Goal: Contribute content

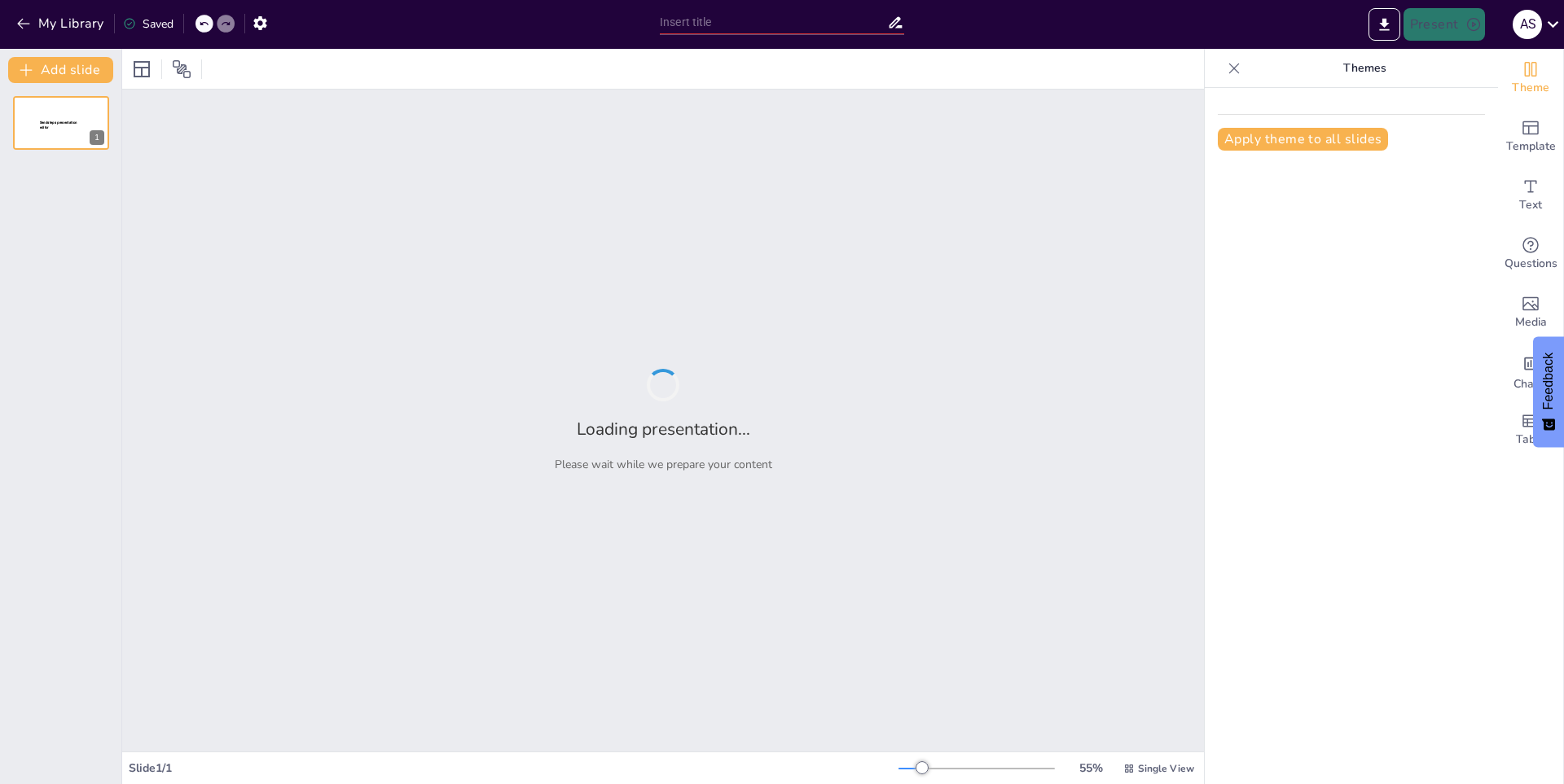
type input "Dragones: Criaturas Legendarias y su Impacto en la Sociedad"
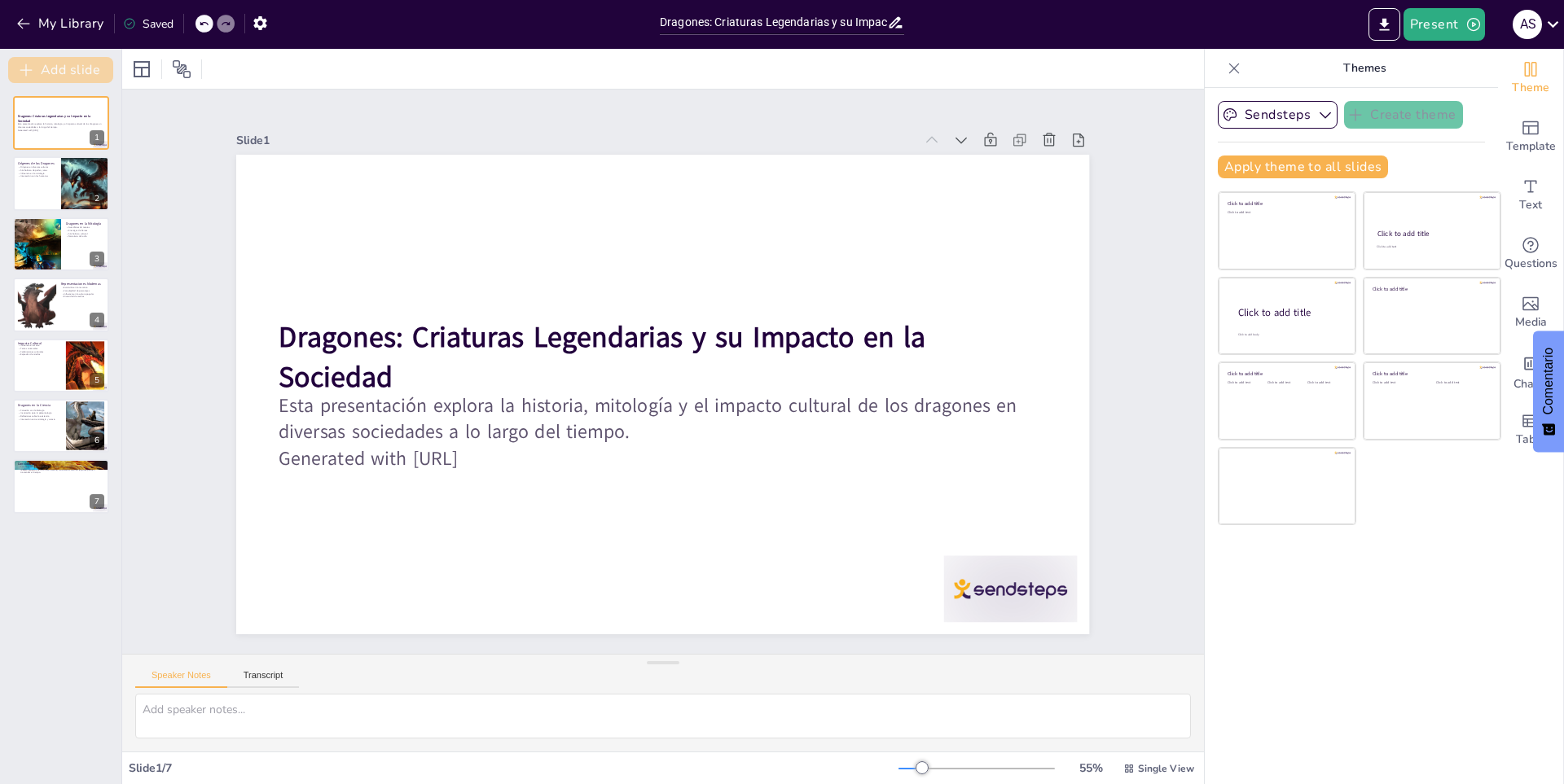
click at [75, 57] on button "Add slide" at bounding box center [60, 69] width 105 height 26
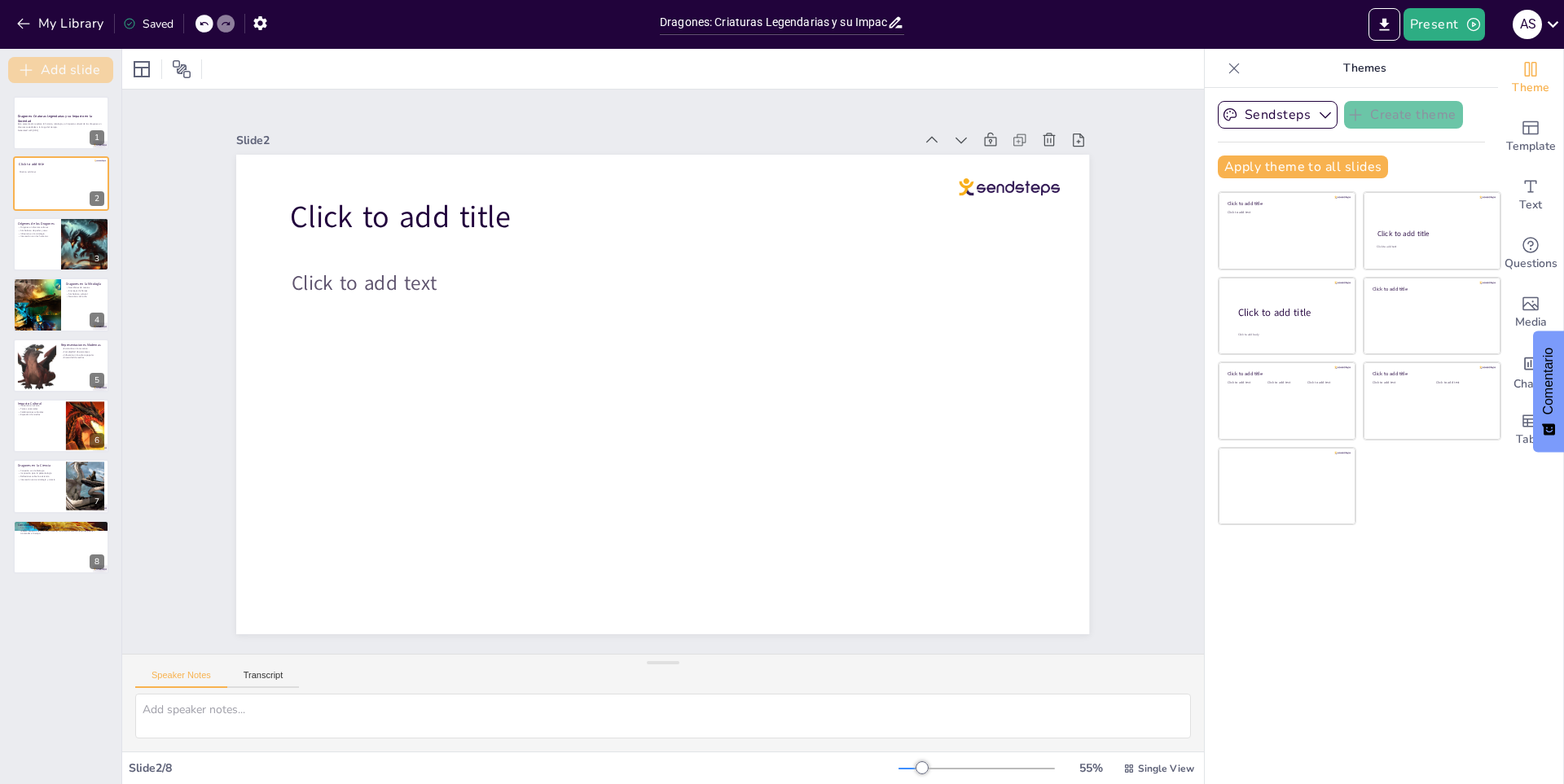
click at [75, 57] on button "Add slide" at bounding box center [60, 69] width 105 height 26
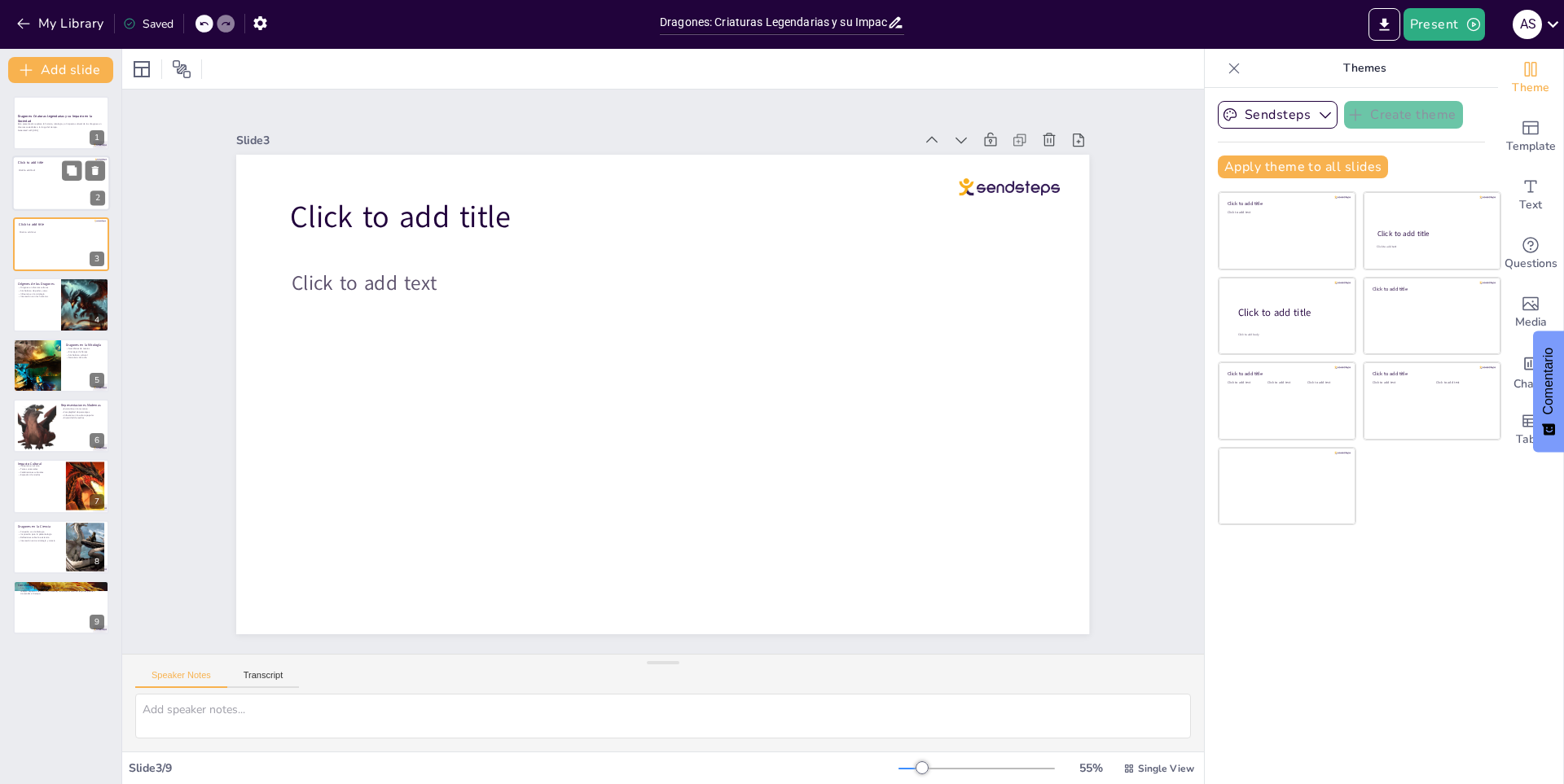
click at [27, 181] on div at bounding box center [60, 184] width 98 height 56
click at [47, 235] on div at bounding box center [60, 244] width 98 height 56
click at [49, 317] on div at bounding box center [60, 304] width 98 height 56
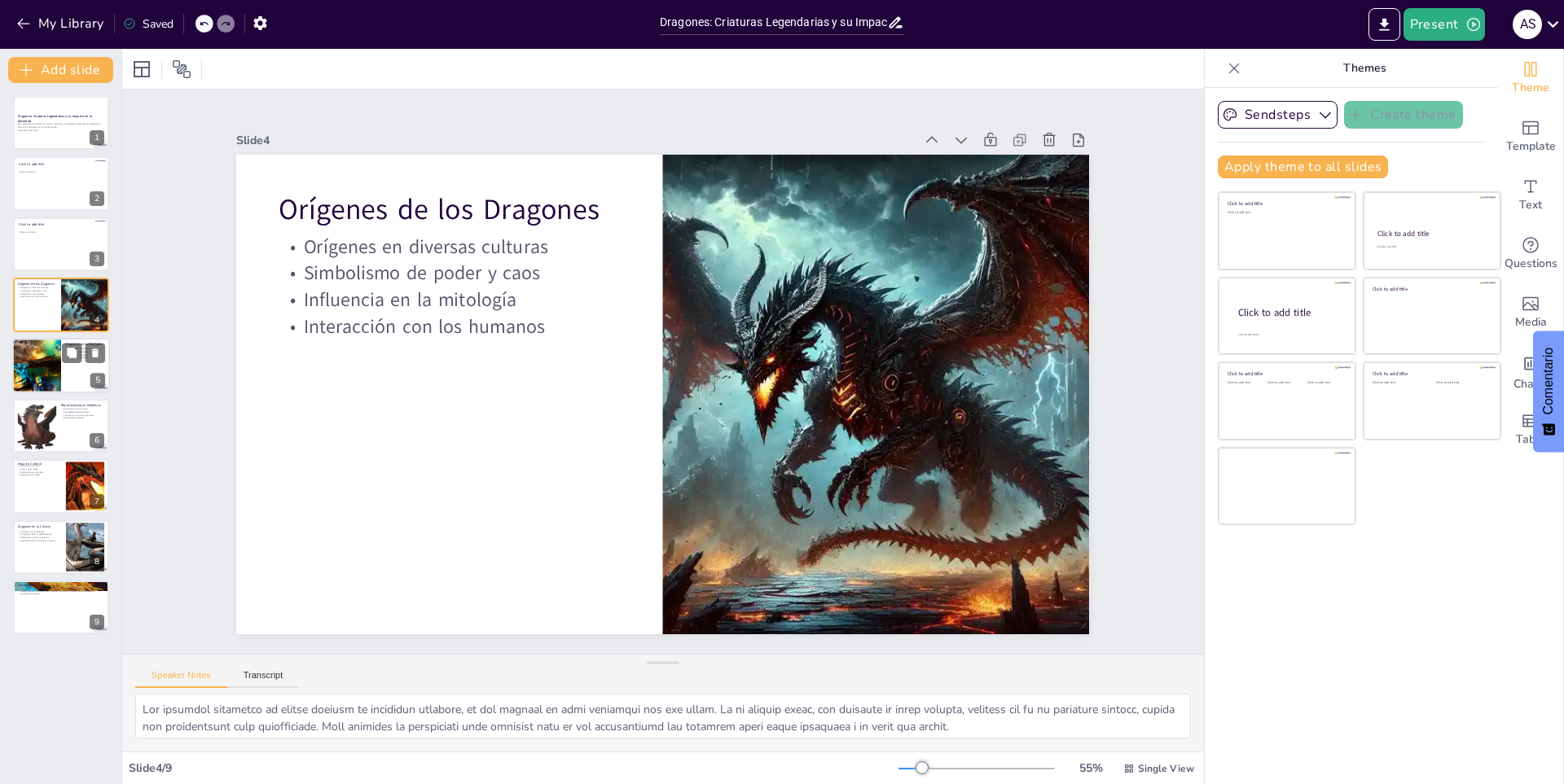
click at [44, 353] on div at bounding box center [37, 366] width 73 height 56
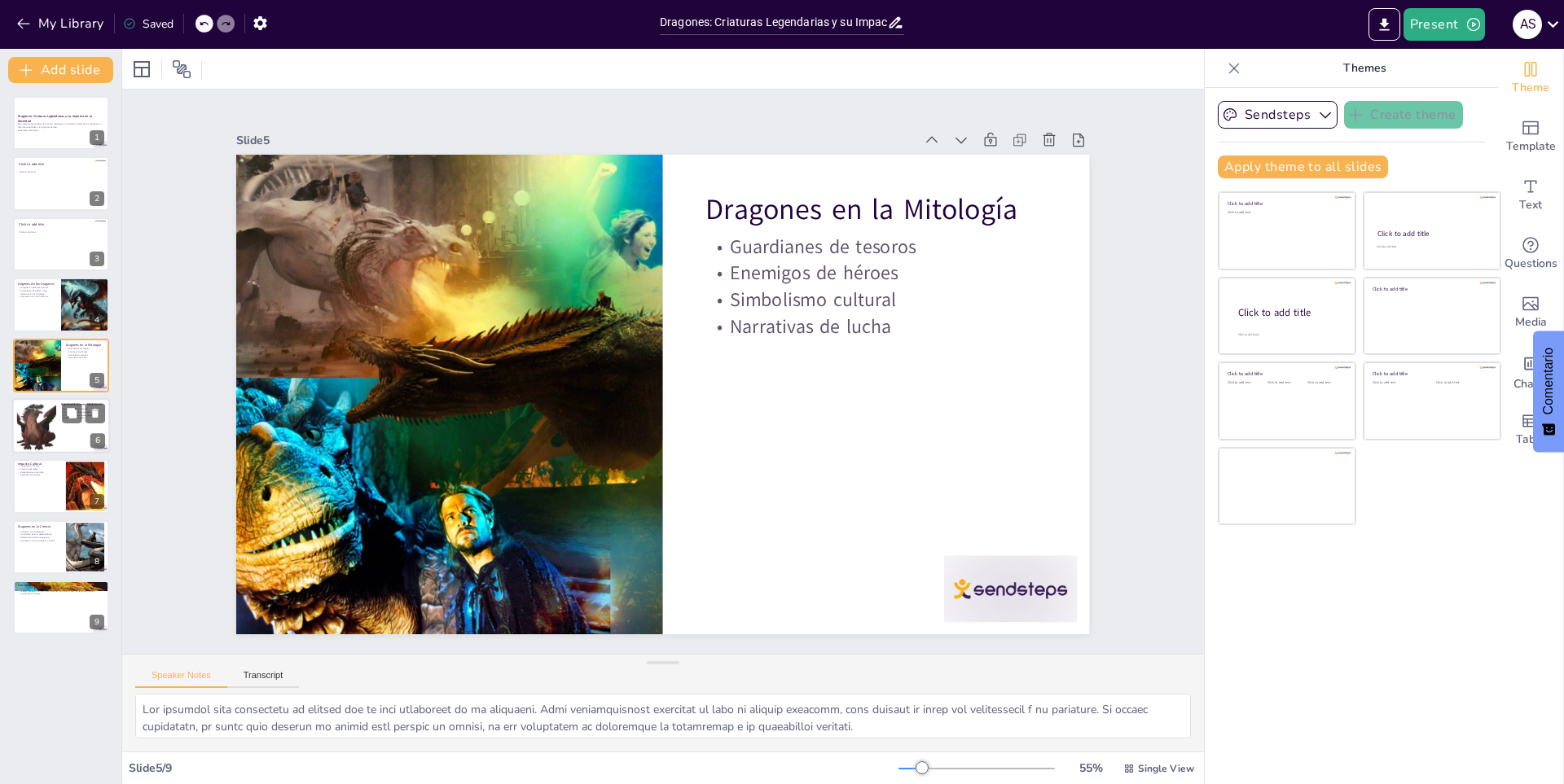
click at [46, 415] on div at bounding box center [37, 426] width 56 height 50
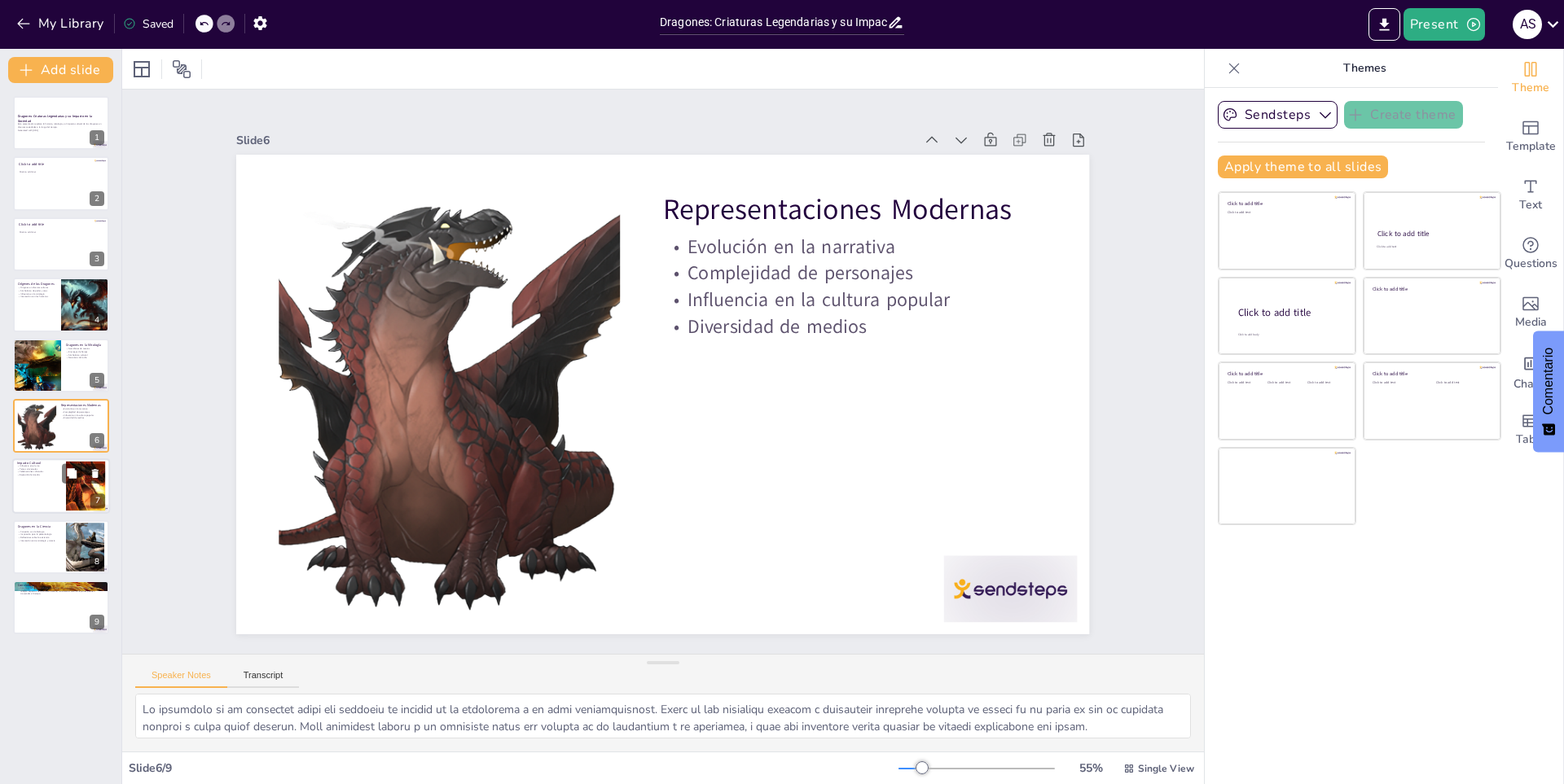
click at [65, 495] on div at bounding box center [60, 487] width 98 height 56
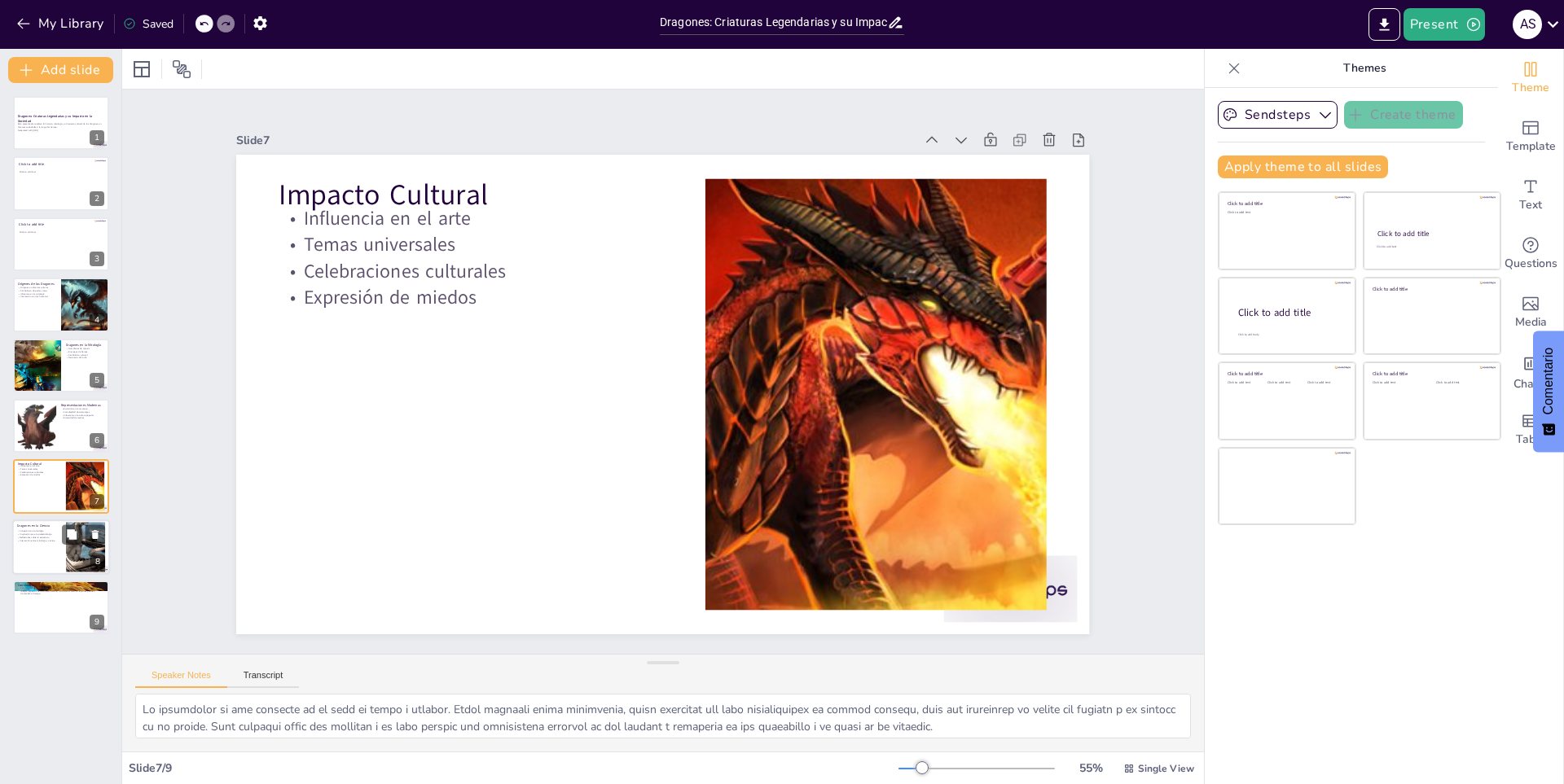
click at [62, 549] on div at bounding box center [60, 547] width 98 height 56
type textarea "Lo ipsumdol sitam con adipisci e se doeiusmo te in utla etdolorema al enimadm. …"
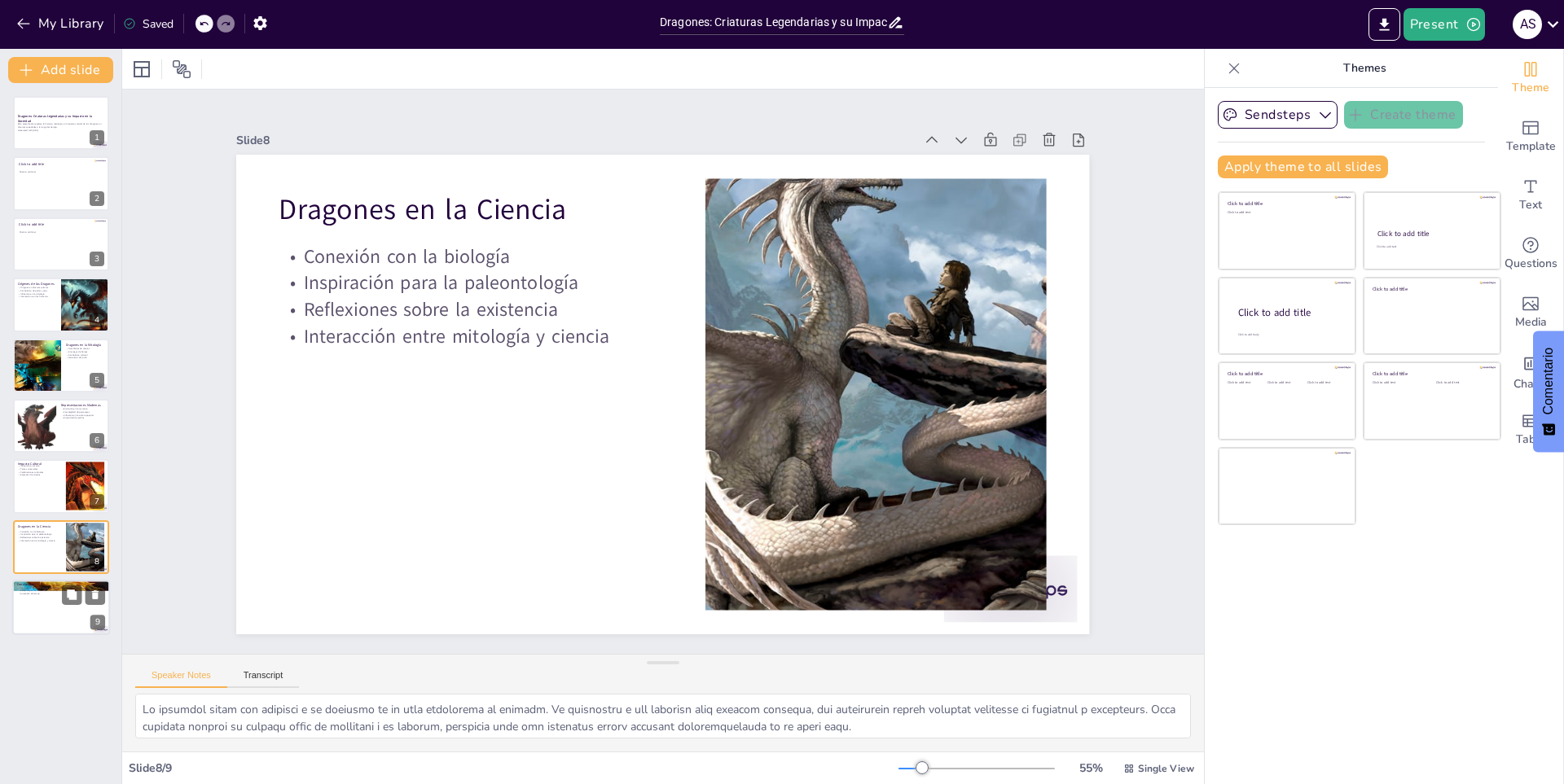
click at [60, 592] on p "Los dragones, como símbolos universales, continúan fascinando a las personas y …" at bounding box center [60, 590] width 88 height 9
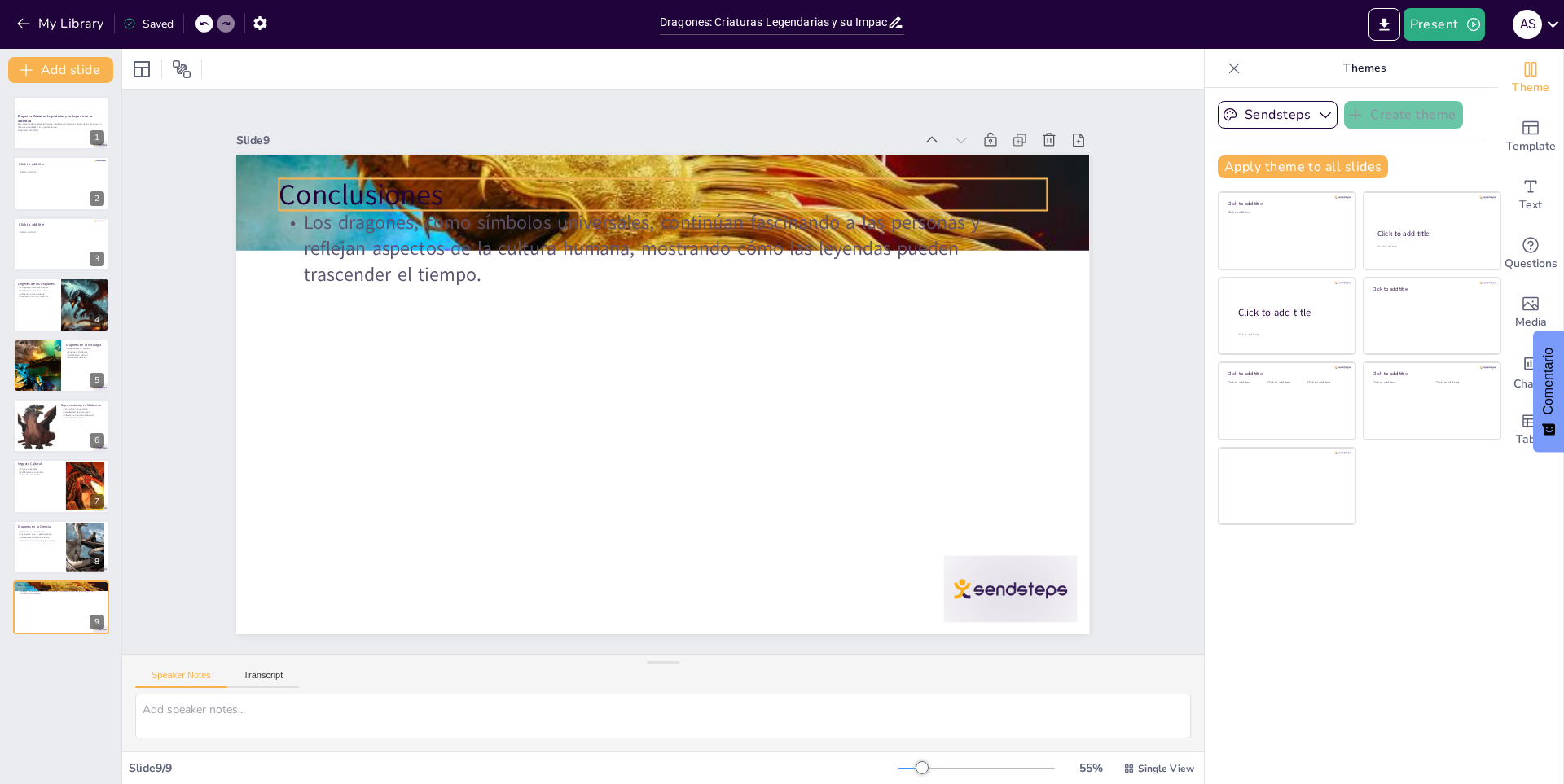
click at [820, 186] on p "Conclusiones" at bounding box center [840, 372] width 40 height 767
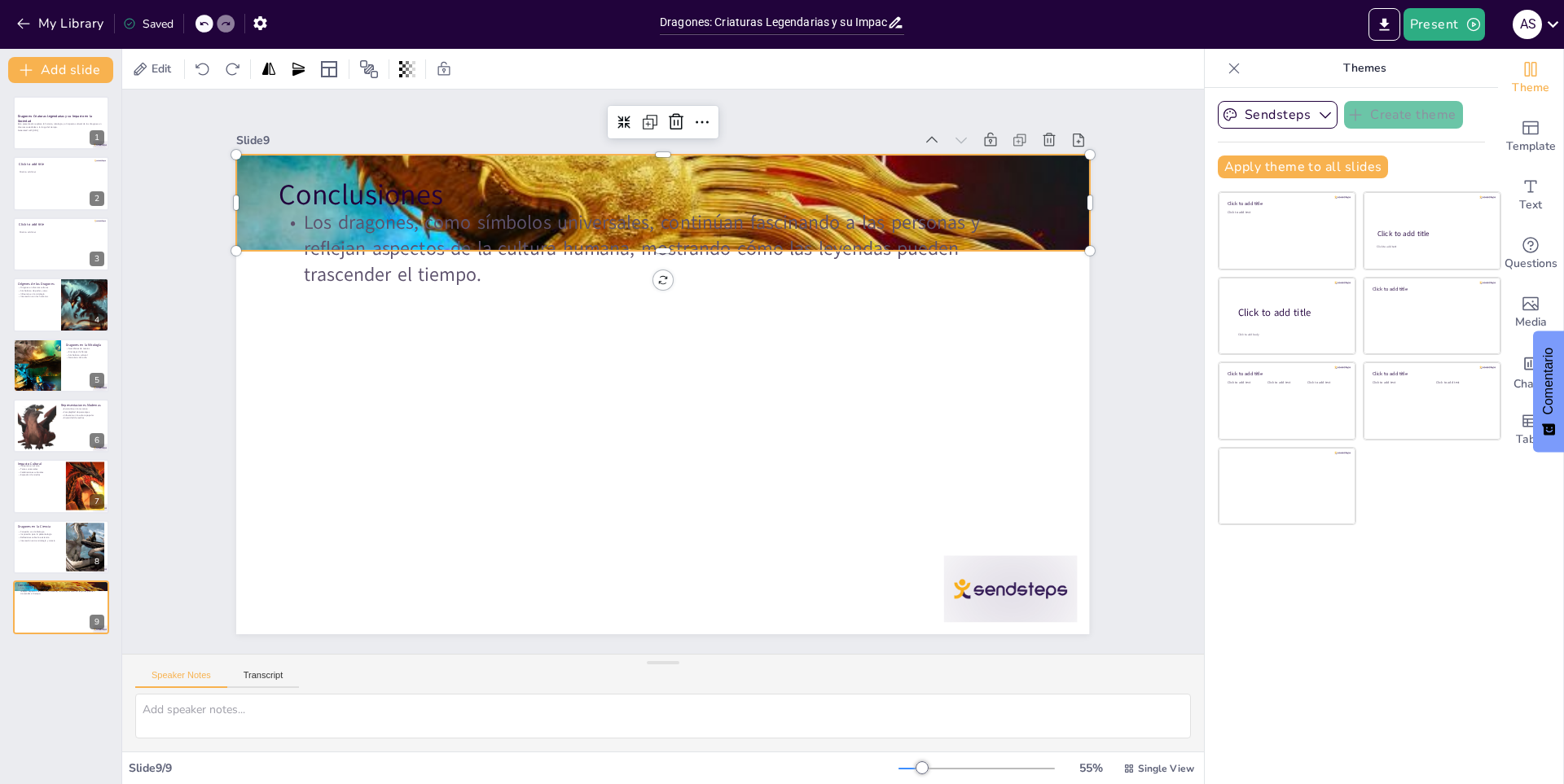
click at [827, 273] on div at bounding box center [680, 540] width 896 height 535
drag, startPoint x: 1073, startPoint y: 240, endPoint x: 1024, endPoint y: 241, distance: 49.0
click at [1002, 241] on div "Conclusiones Los dragones, como símbolos universales, continúan fascinando a la…" at bounding box center [642, 379] width 720 height 959
click at [186, 374] on div "Slide 1 Dragones: Criaturas Legendarias y su Impacto en la Sociedad Esta presen…" at bounding box center [662, 372] width 1053 height 1022
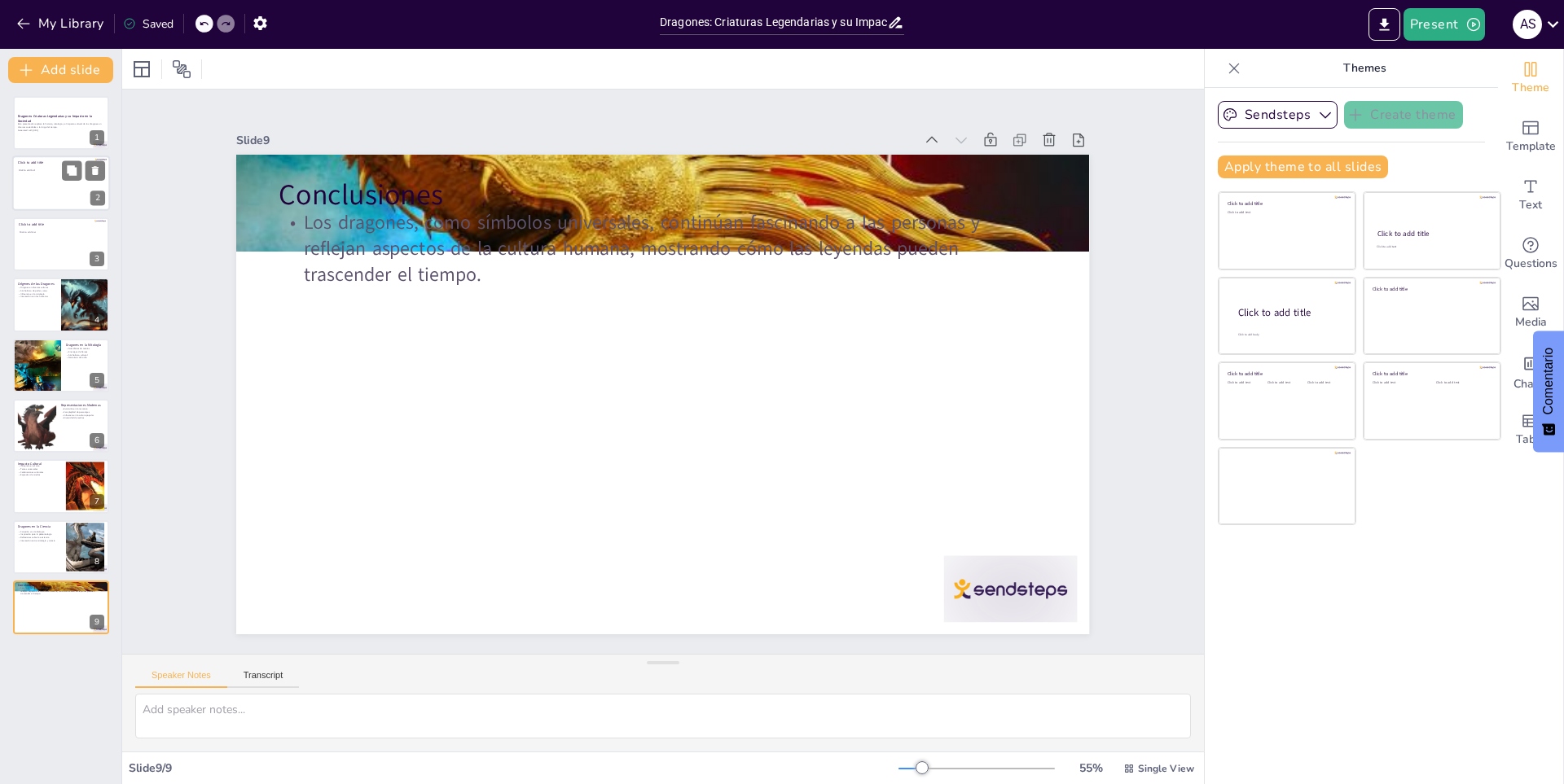
click at [34, 174] on div at bounding box center [60, 184] width 98 height 56
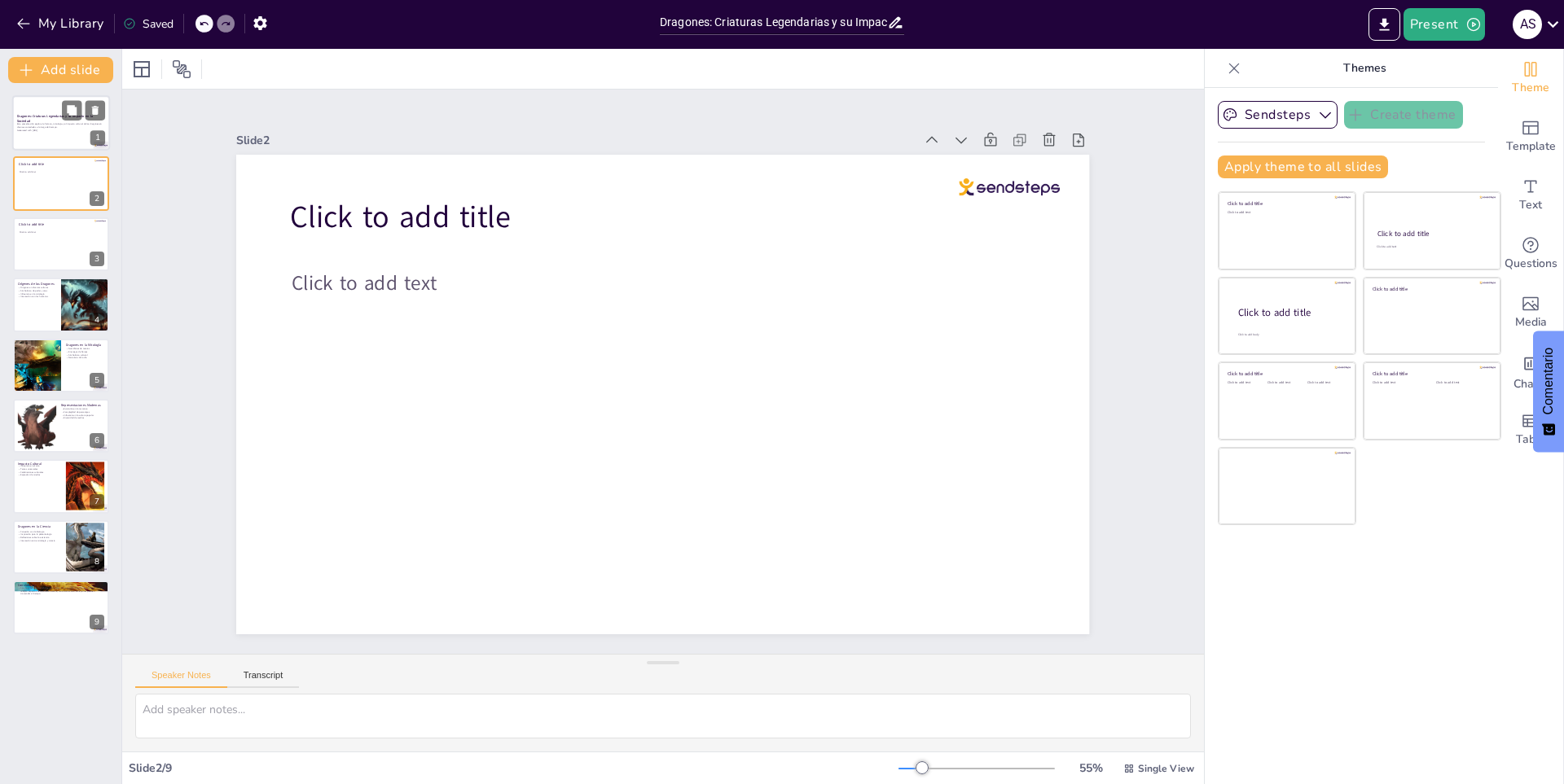
click at [70, 126] on p "Esta presentación explora la historia, mitología y el impacto cultural de los d…" at bounding box center [60, 126] width 88 height 6
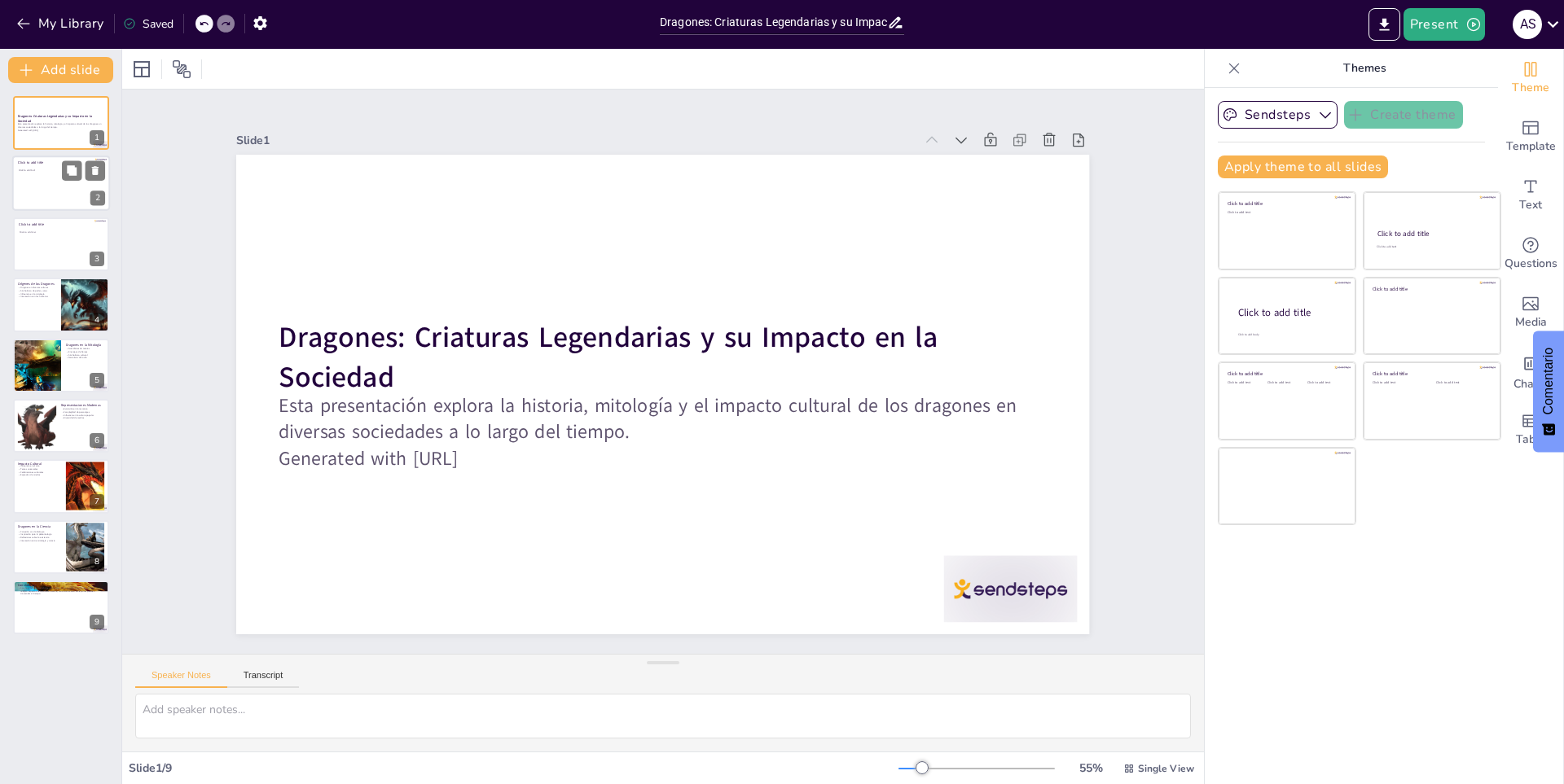
click at [64, 187] on div at bounding box center [60, 184] width 98 height 56
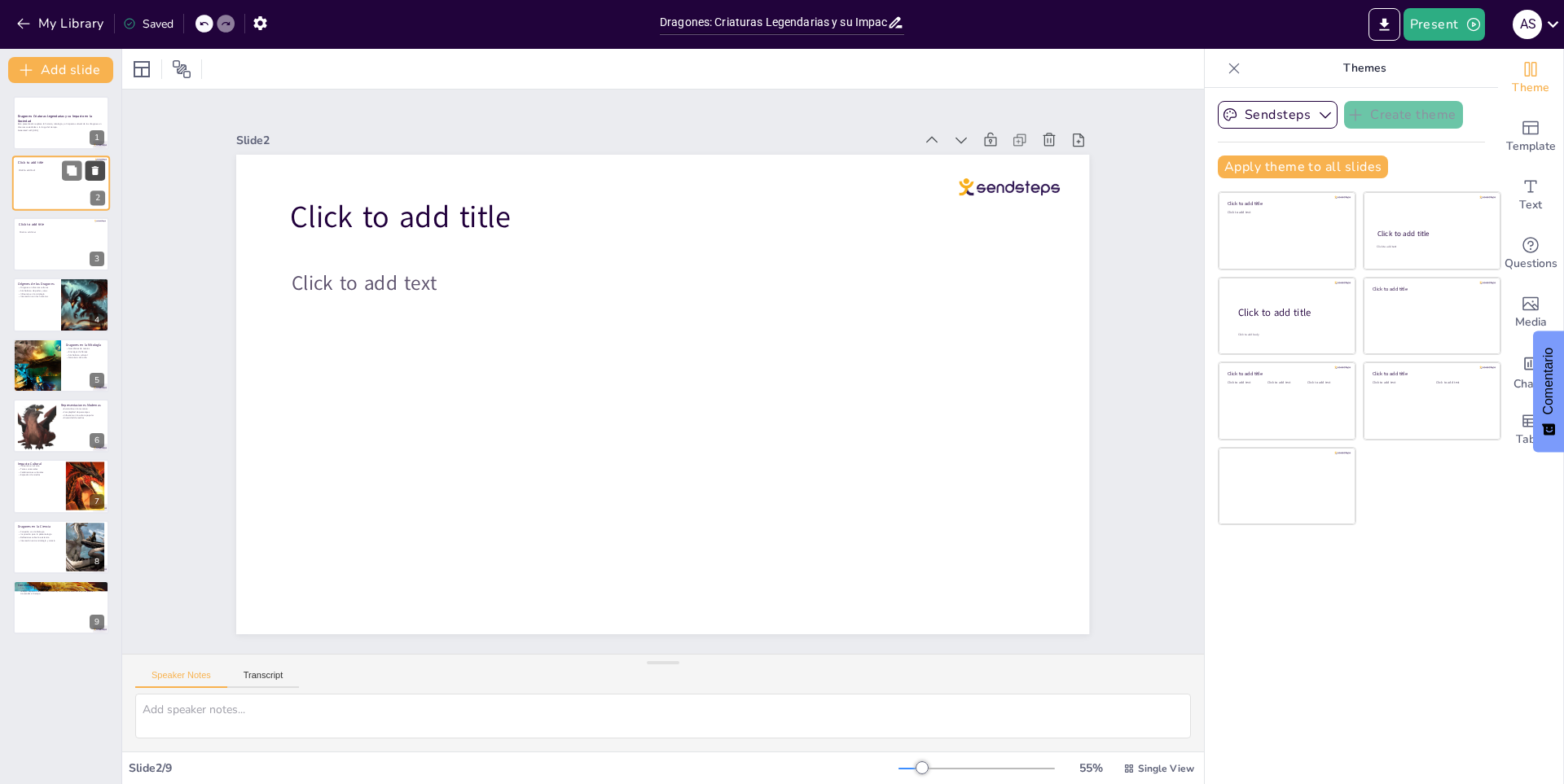
click at [93, 170] on icon at bounding box center [95, 170] width 7 height 9
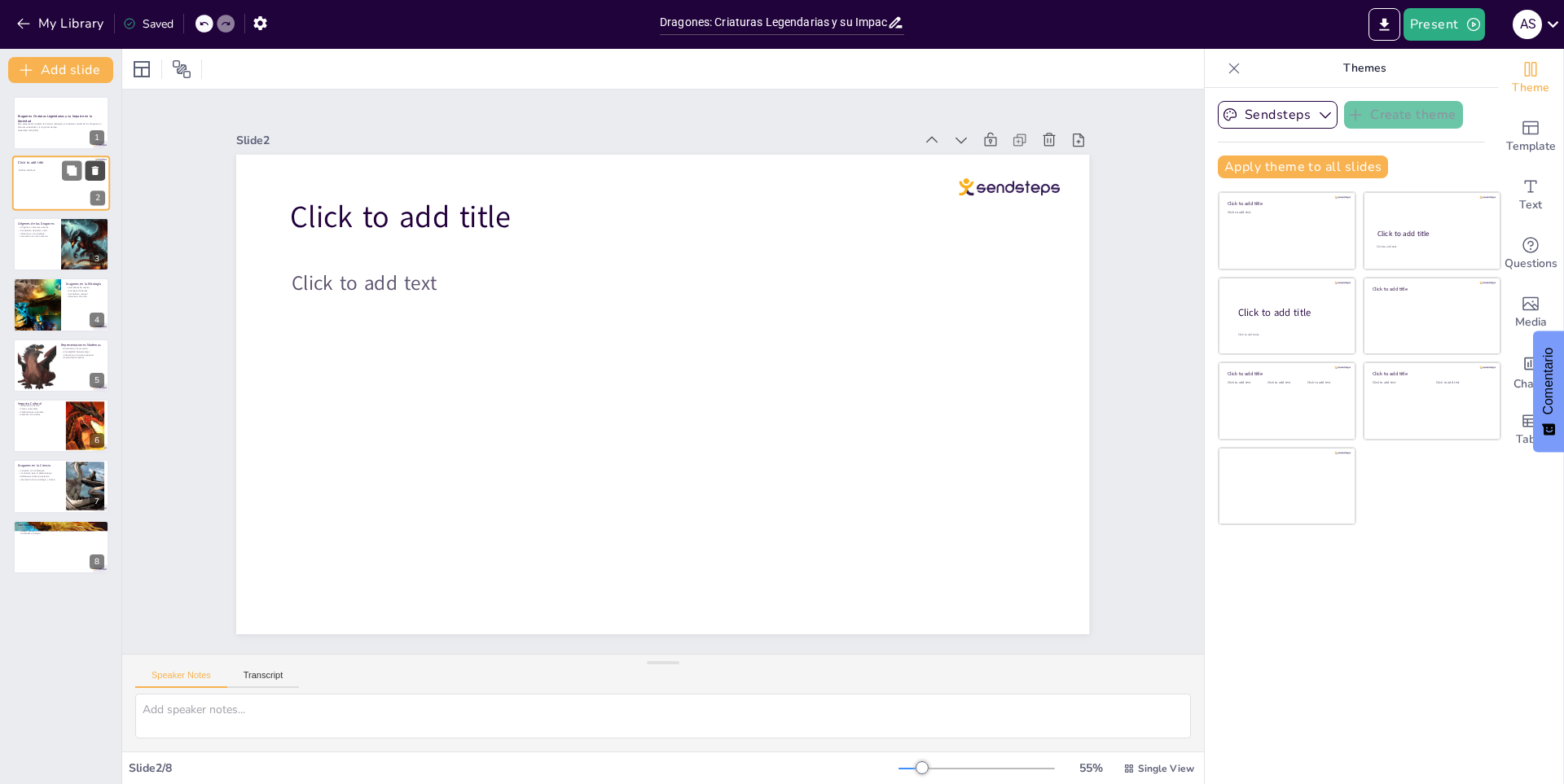
click at [93, 170] on icon at bounding box center [95, 170] width 7 height 9
type textarea "Lor ipsumdol sitametco ad elitse doeiusm te incididun utlabore, et dol magnaal …"
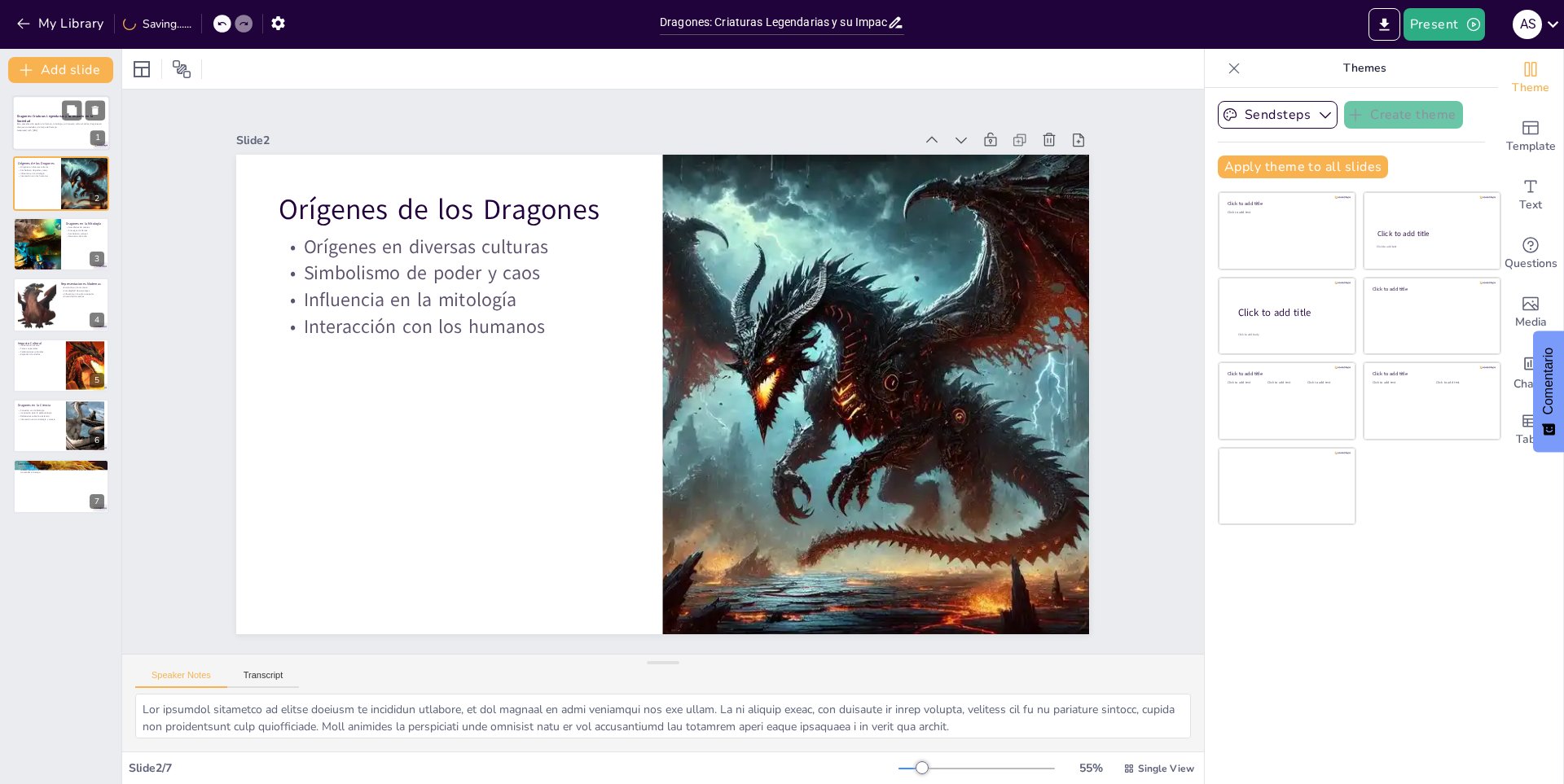
click at [60, 117] on strong "Dragones: Criaturas Legendarias y su Impacto en la Sociedad" at bounding box center [55, 118] width 75 height 9
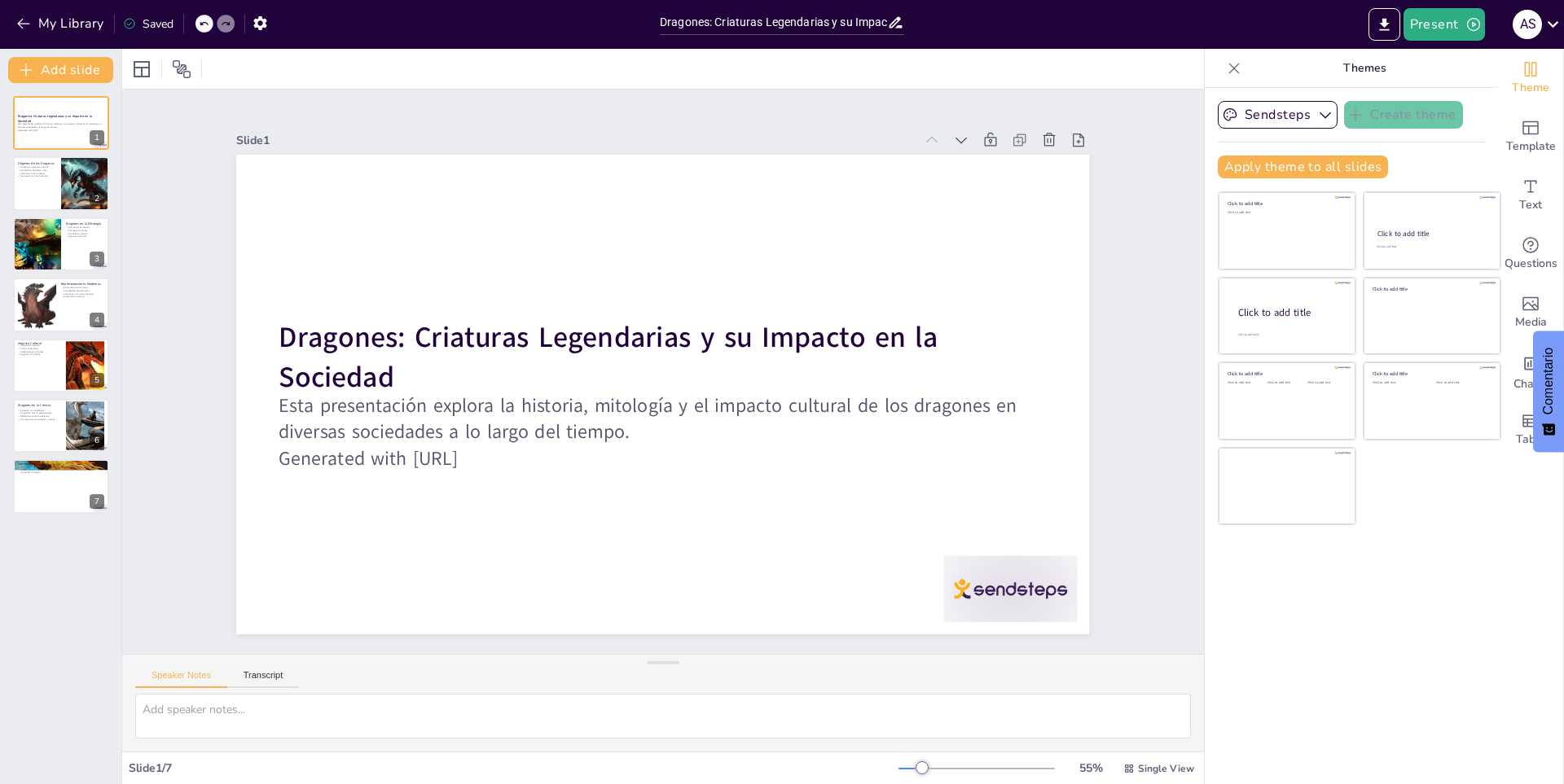
click at [1208, 77] on div "Themes" at bounding box center [1352, 67] width 294 height 39
click at [1221, 58] on div at bounding box center [1234, 68] width 26 height 26
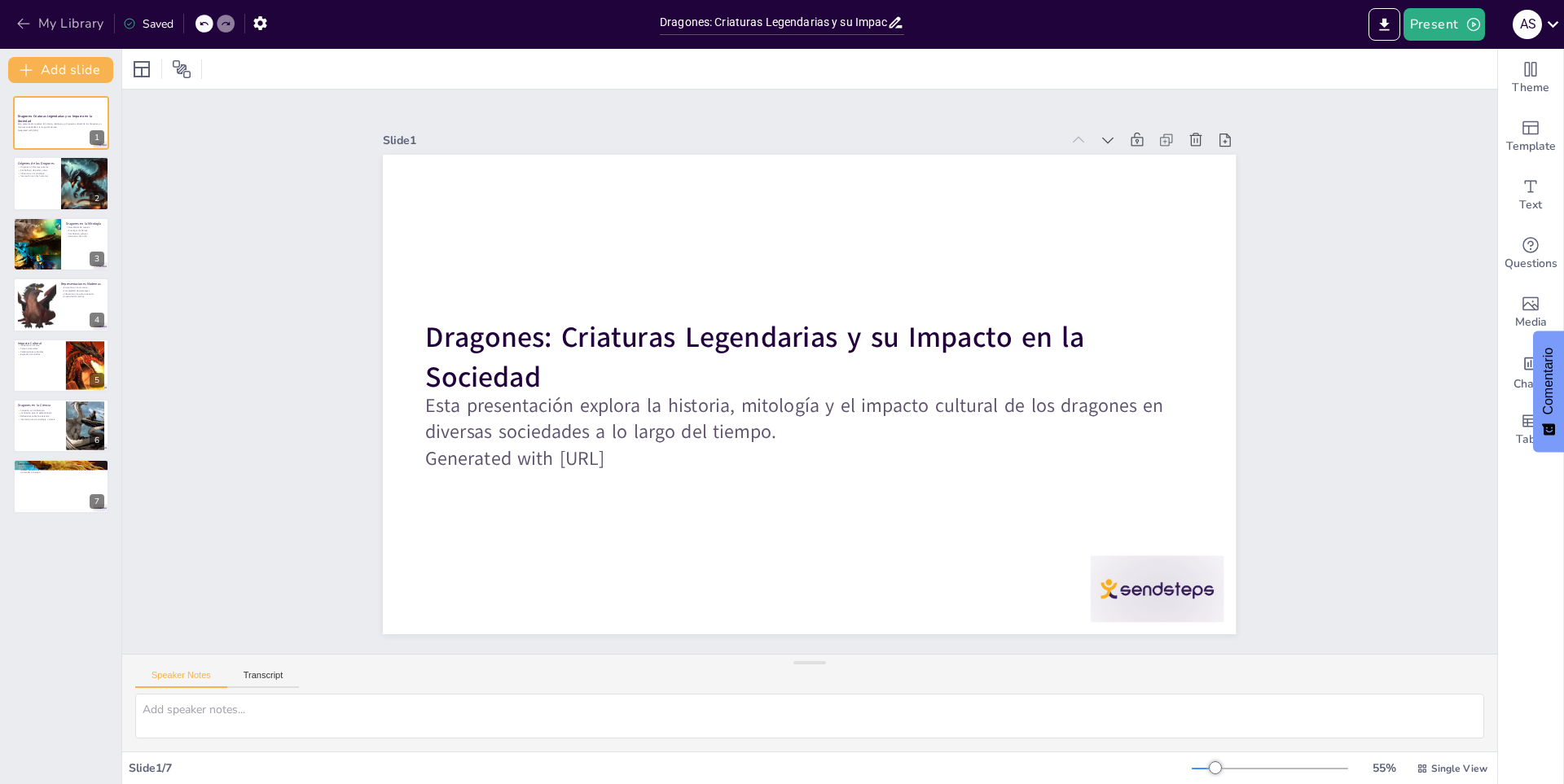
click at [54, 21] on button "My Library" at bounding box center [60, 24] width 98 height 26
